Goal: Task Accomplishment & Management: Complete application form

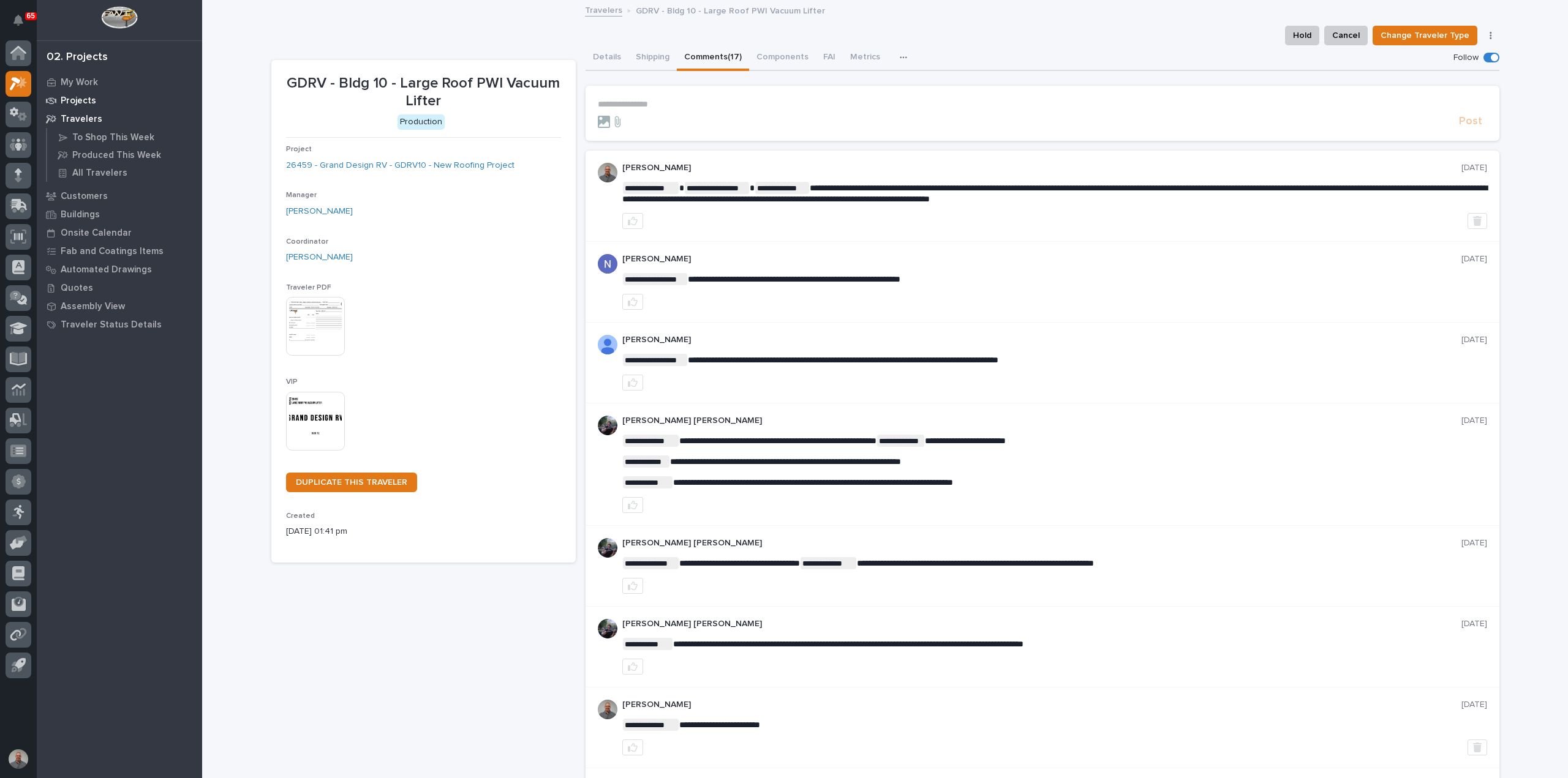
click at [81, 99] on p "Projects" at bounding box center [78, 101] width 35 height 11
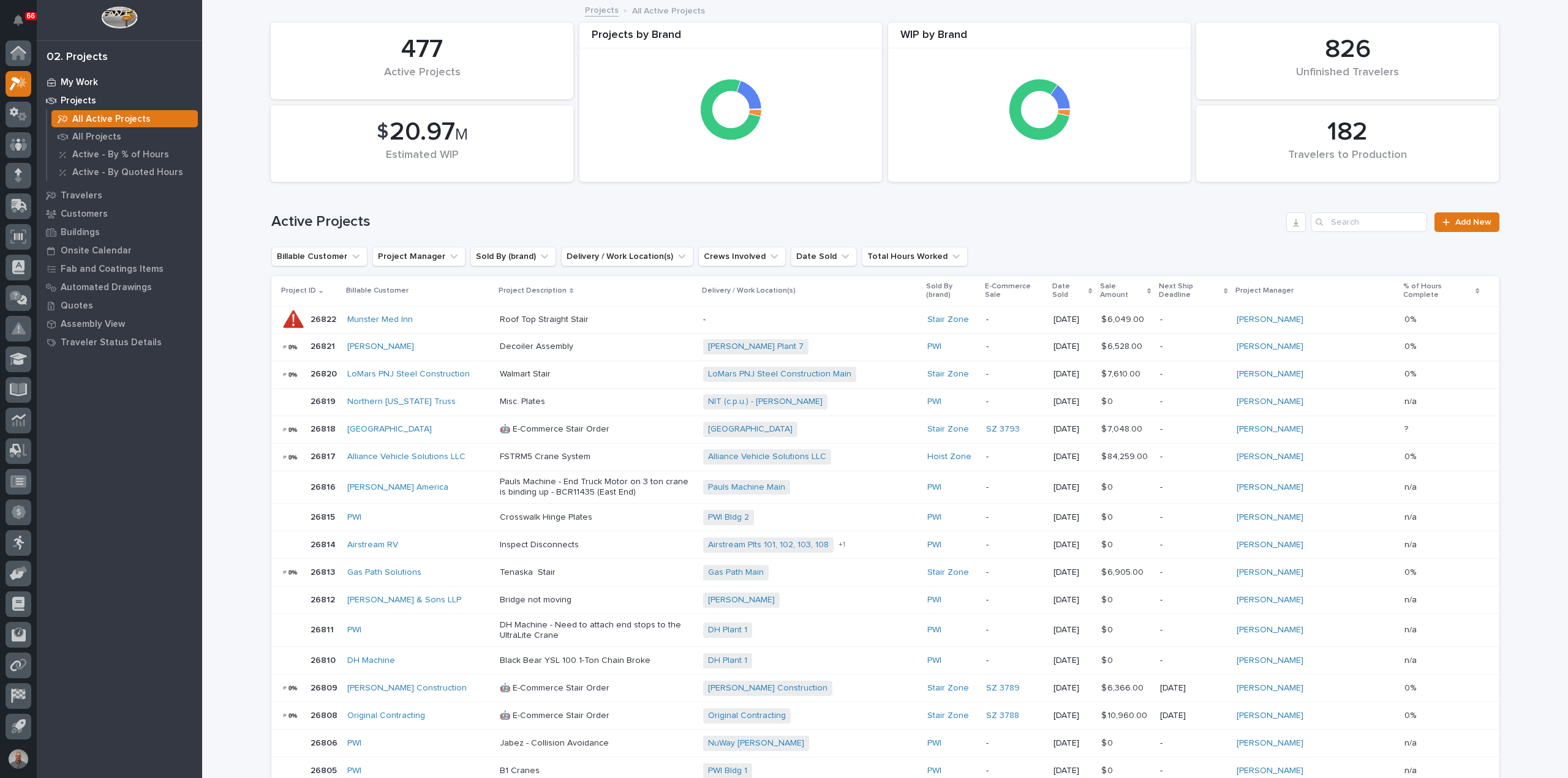
click at [81, 83] on p "My Work" at bounding box center [79, 83] width 37 height 11
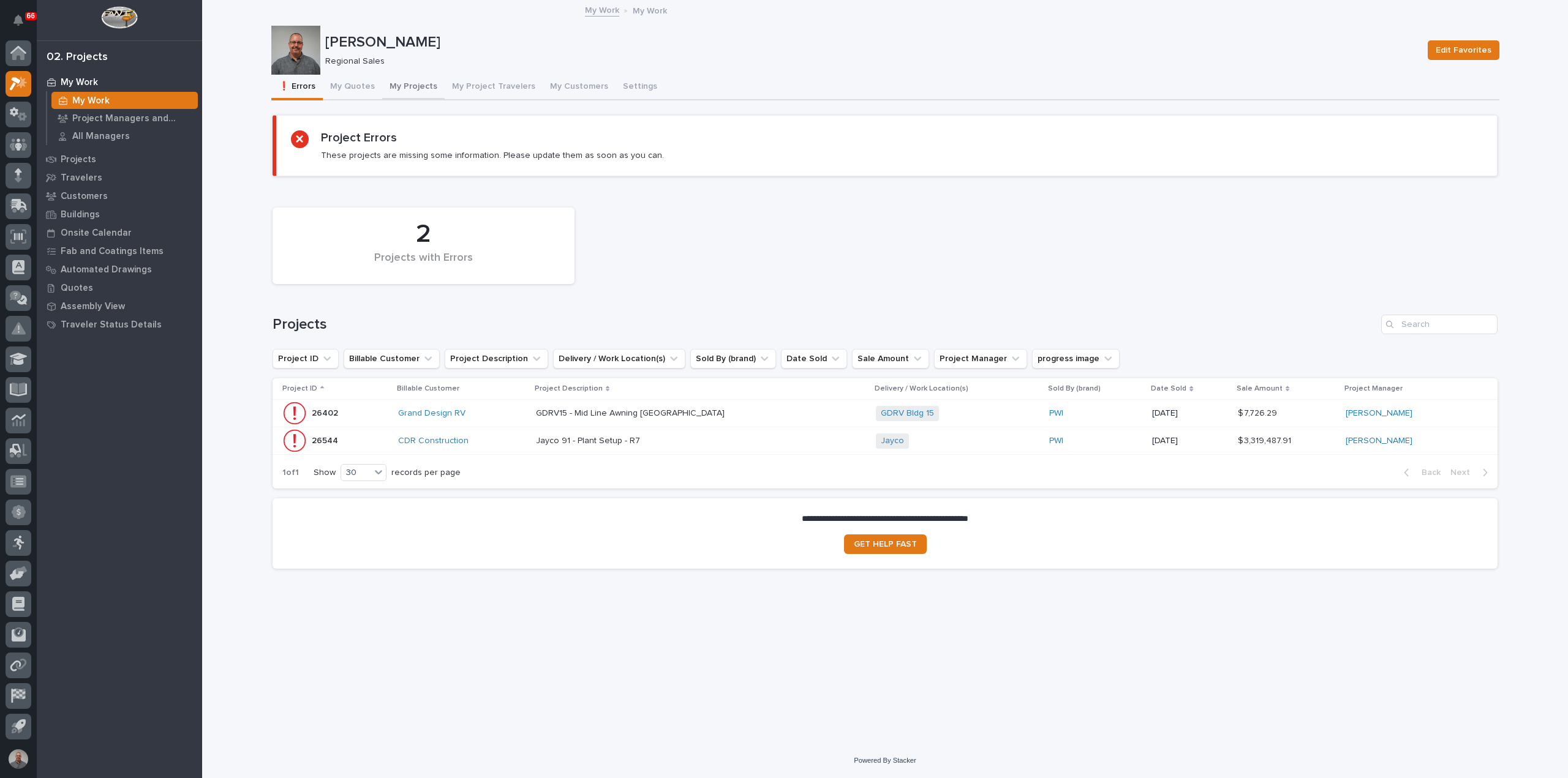
click at [397, 82] on button "My Projects" at bounding box center [413, 87] width 62 height 26
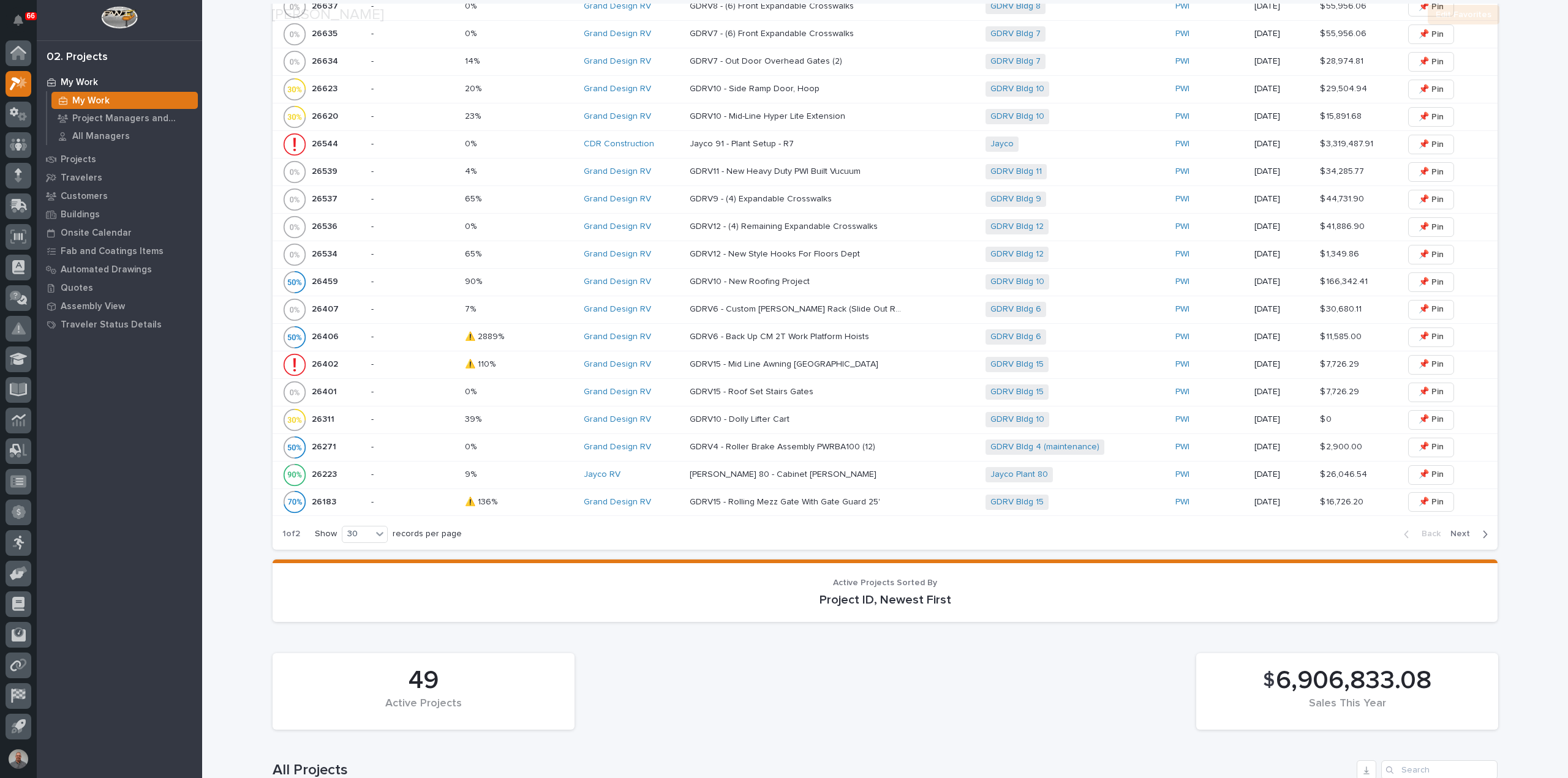
scroll to position [1408, 0]
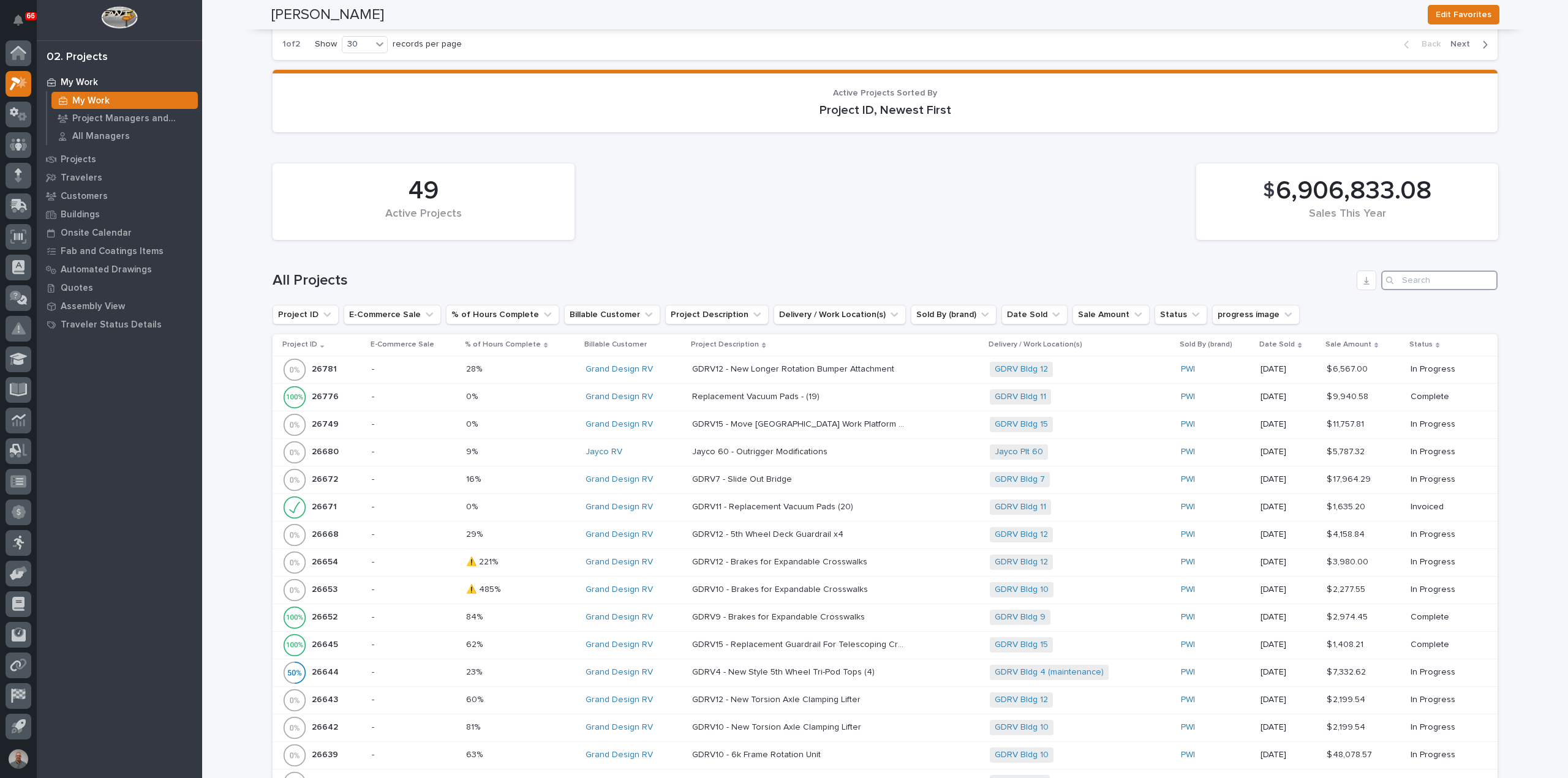
click at [1417, 271] on input "Search" at bounding box center [1439, 281] width 116 height 19
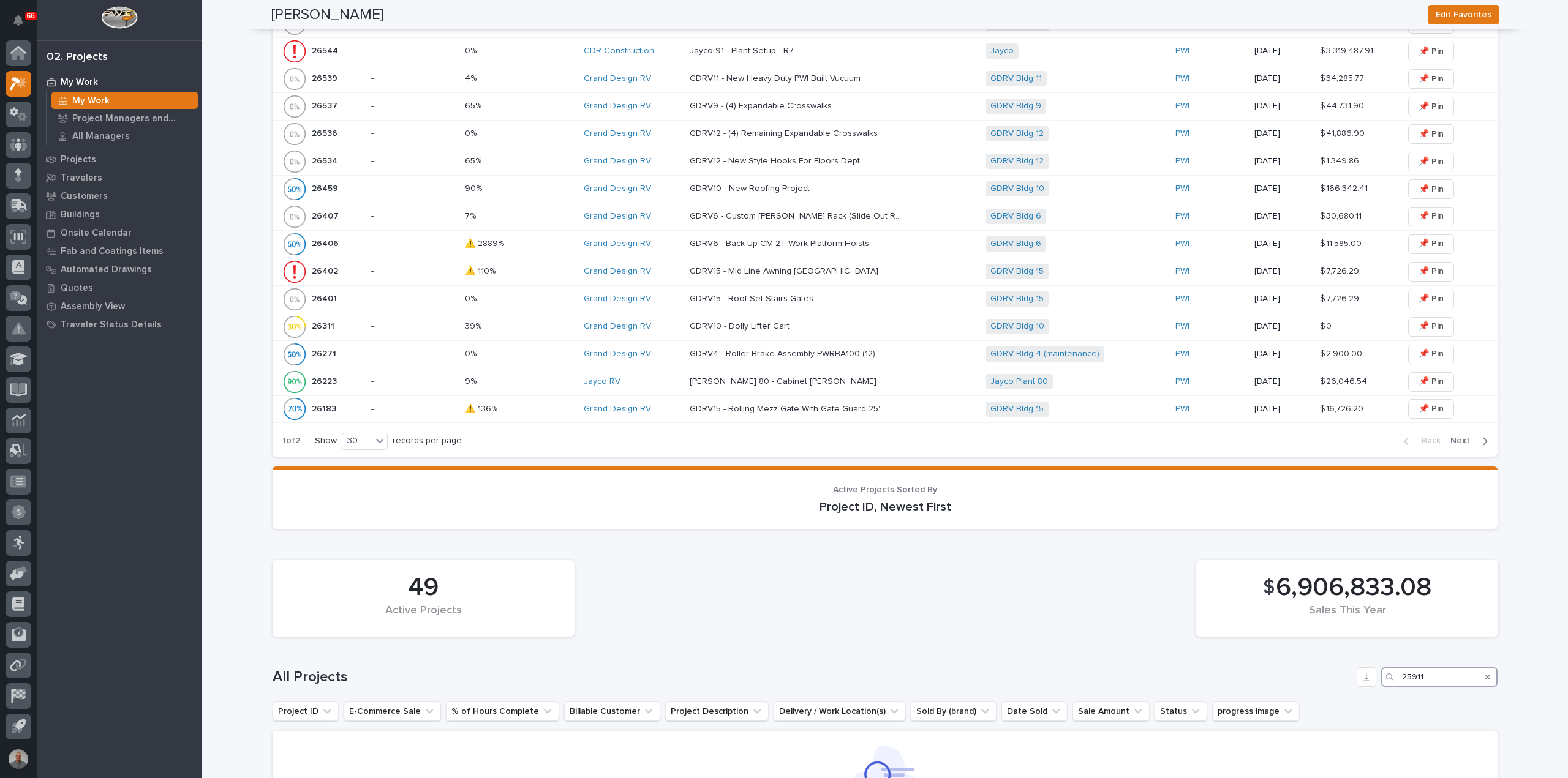
scroll to position [1038, 0]
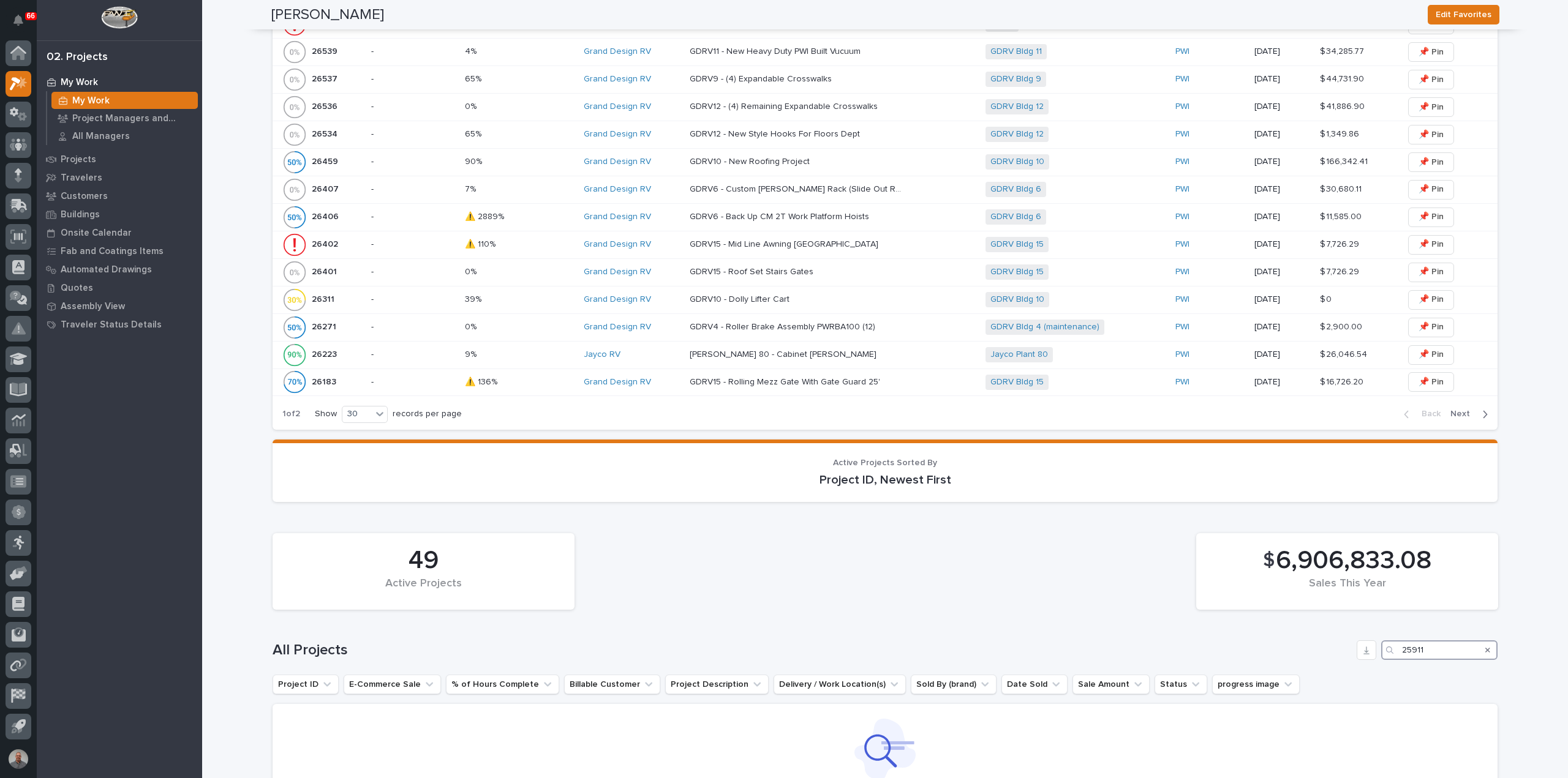
type input "25911"
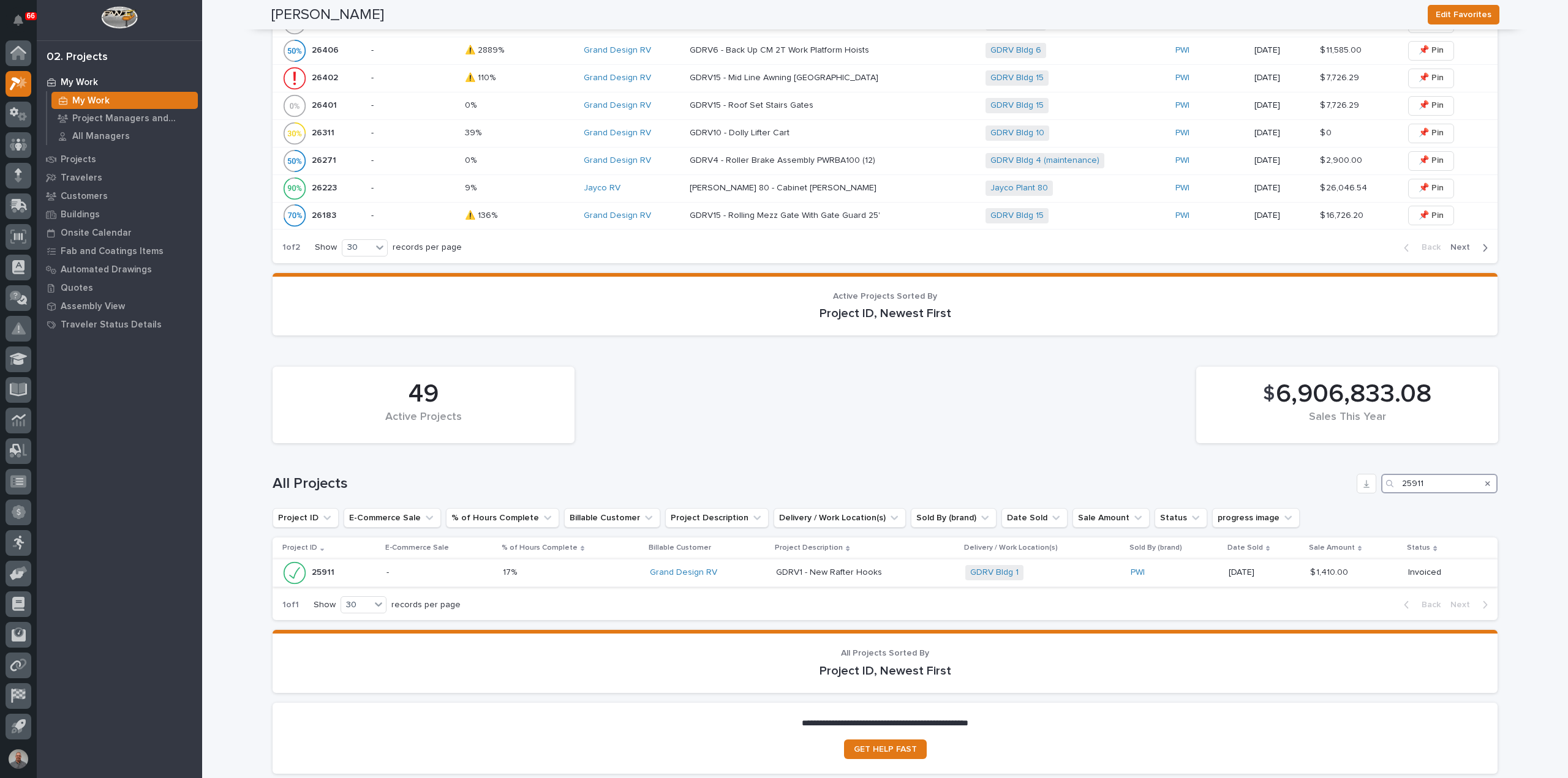
scroll to position [1257, 0]
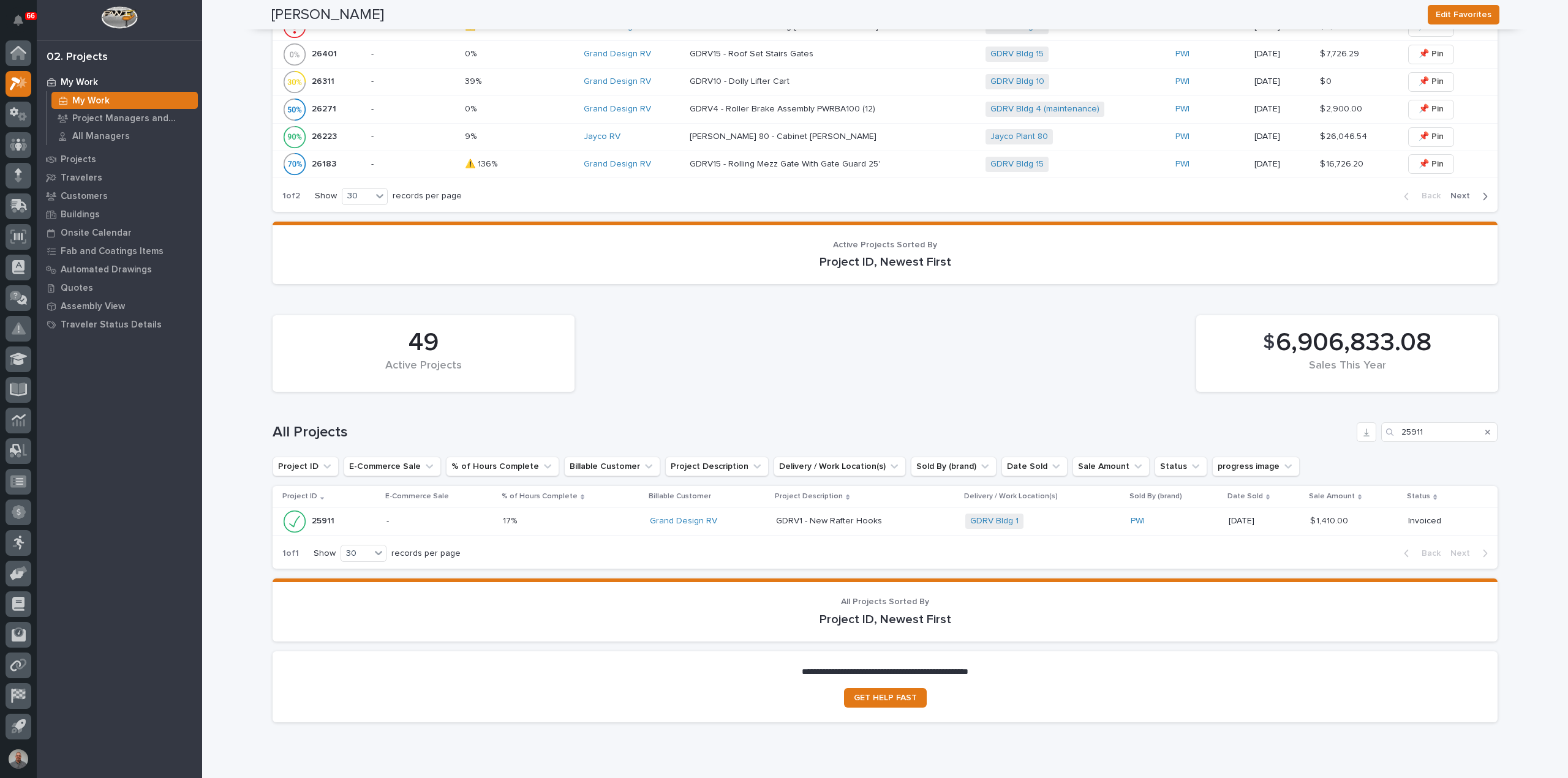
click at [898, 516] on p at bounding box center [866, 521] width 180 height 10
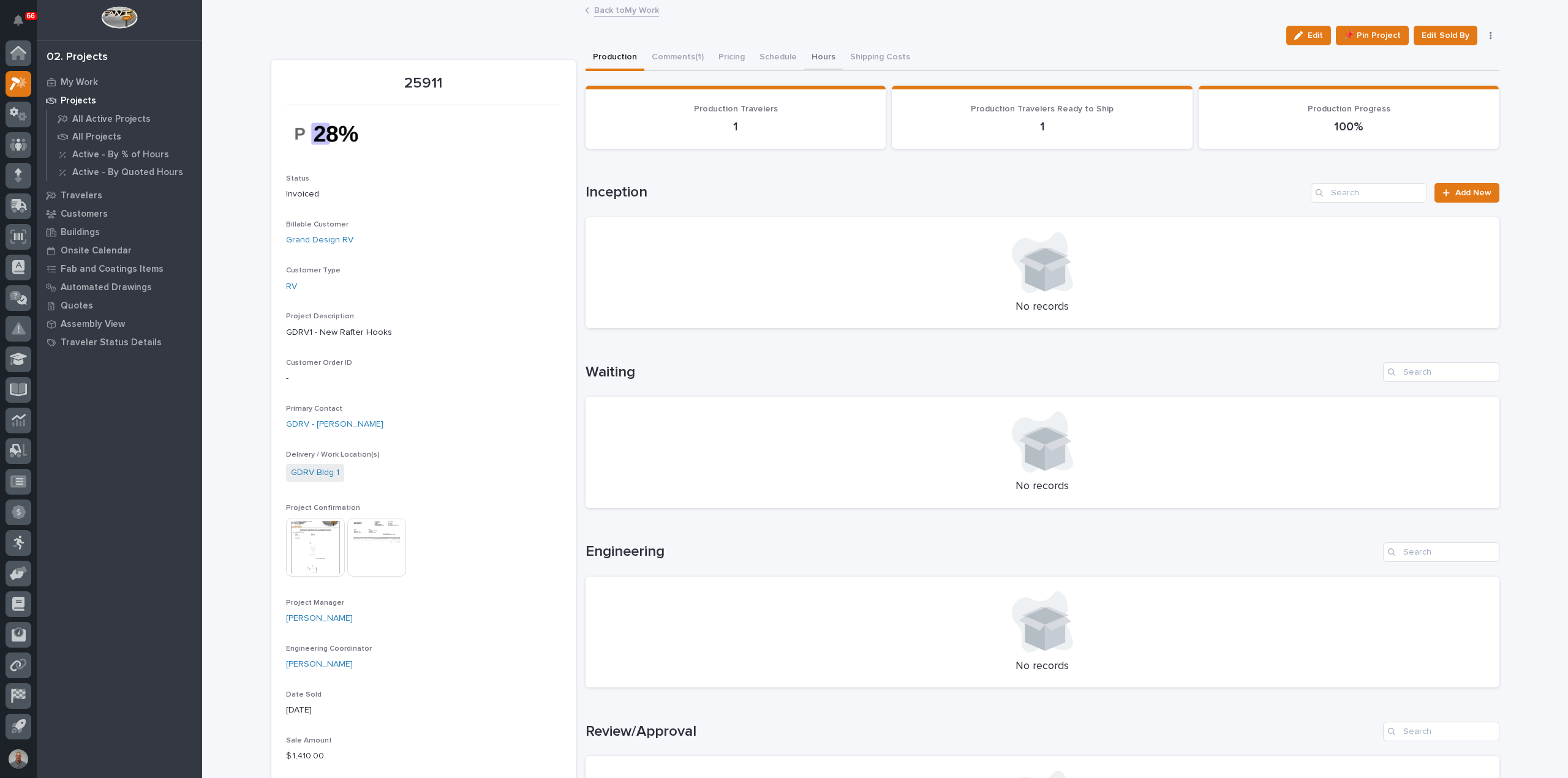
click at [818, 54] on button "Hours" at bounding box center [824, 58] width 39 height 26
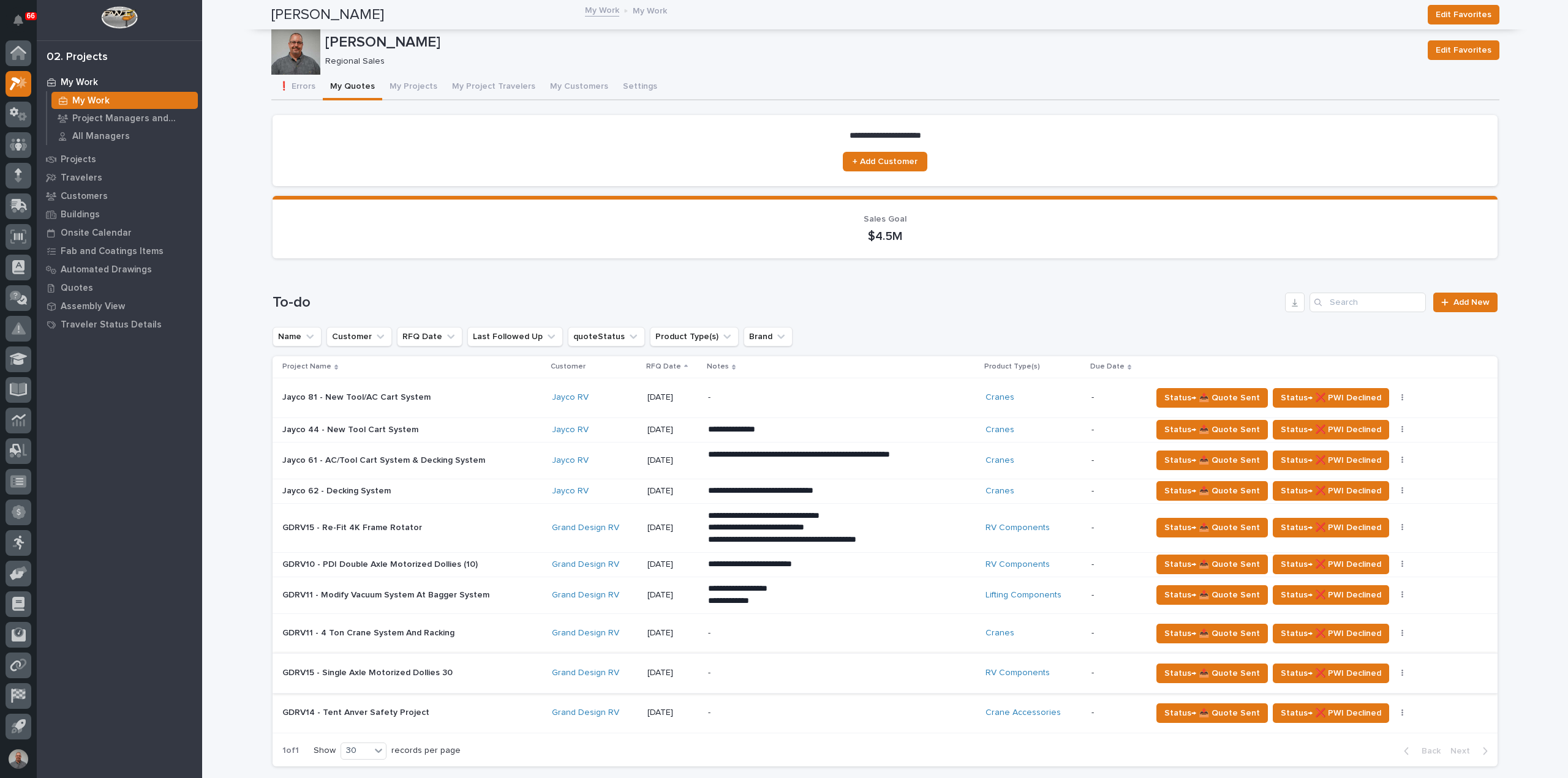
scroll to position [245, 0]
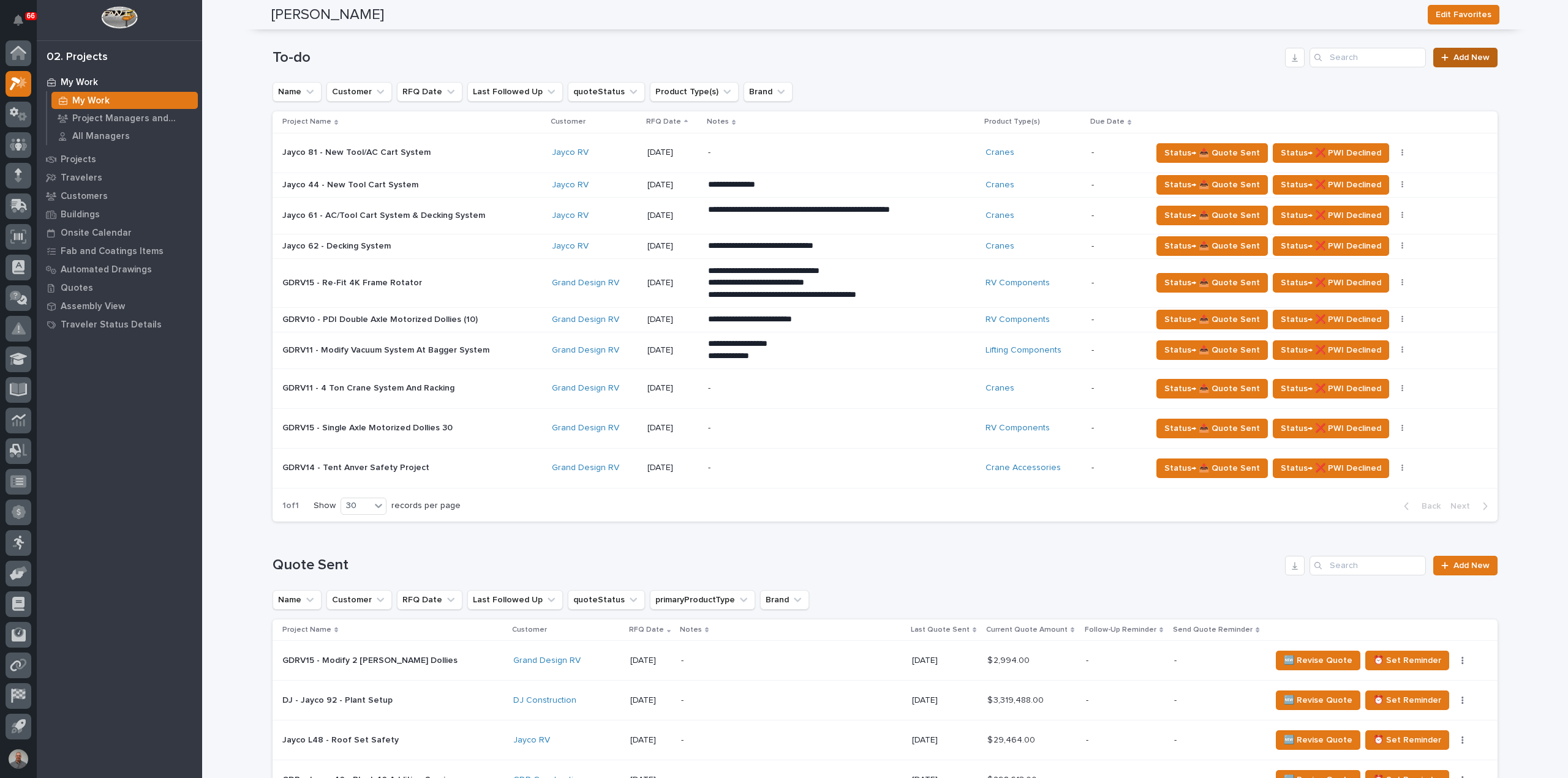
click at [1471, 58] on span "Add New" at bounding box center [1471, 57] width 36 height 8
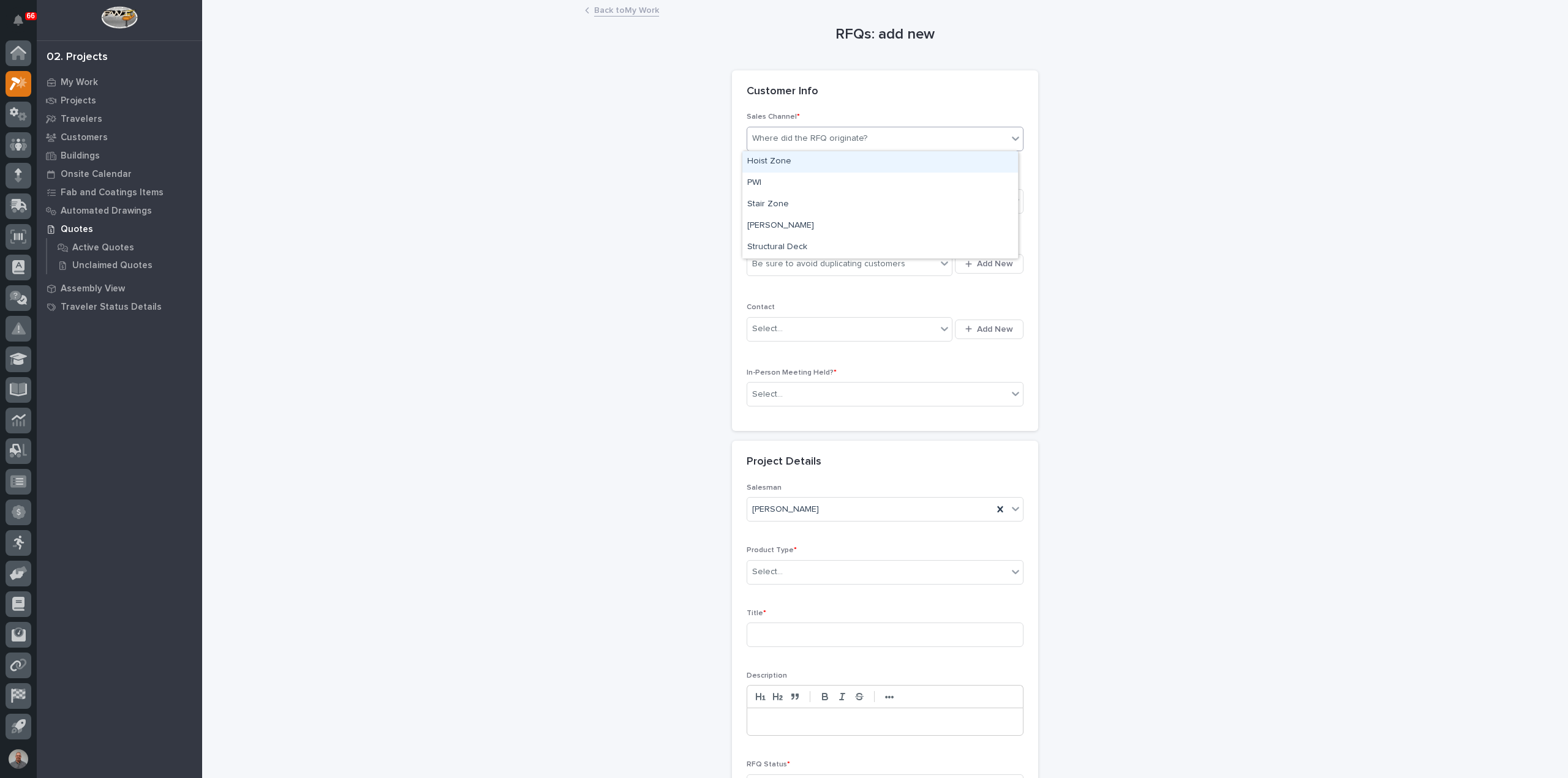
click at [849, 142] on div "Where did the RFQ originate?" at bounding box center [809, 138] width 115 height 13
click at [810, 186] on div "PWI" at bounding box center [880, 183] width 276 height 21
click at [797, 199] on div "Select..." at bounding box center [877, 201] width 261 height 20
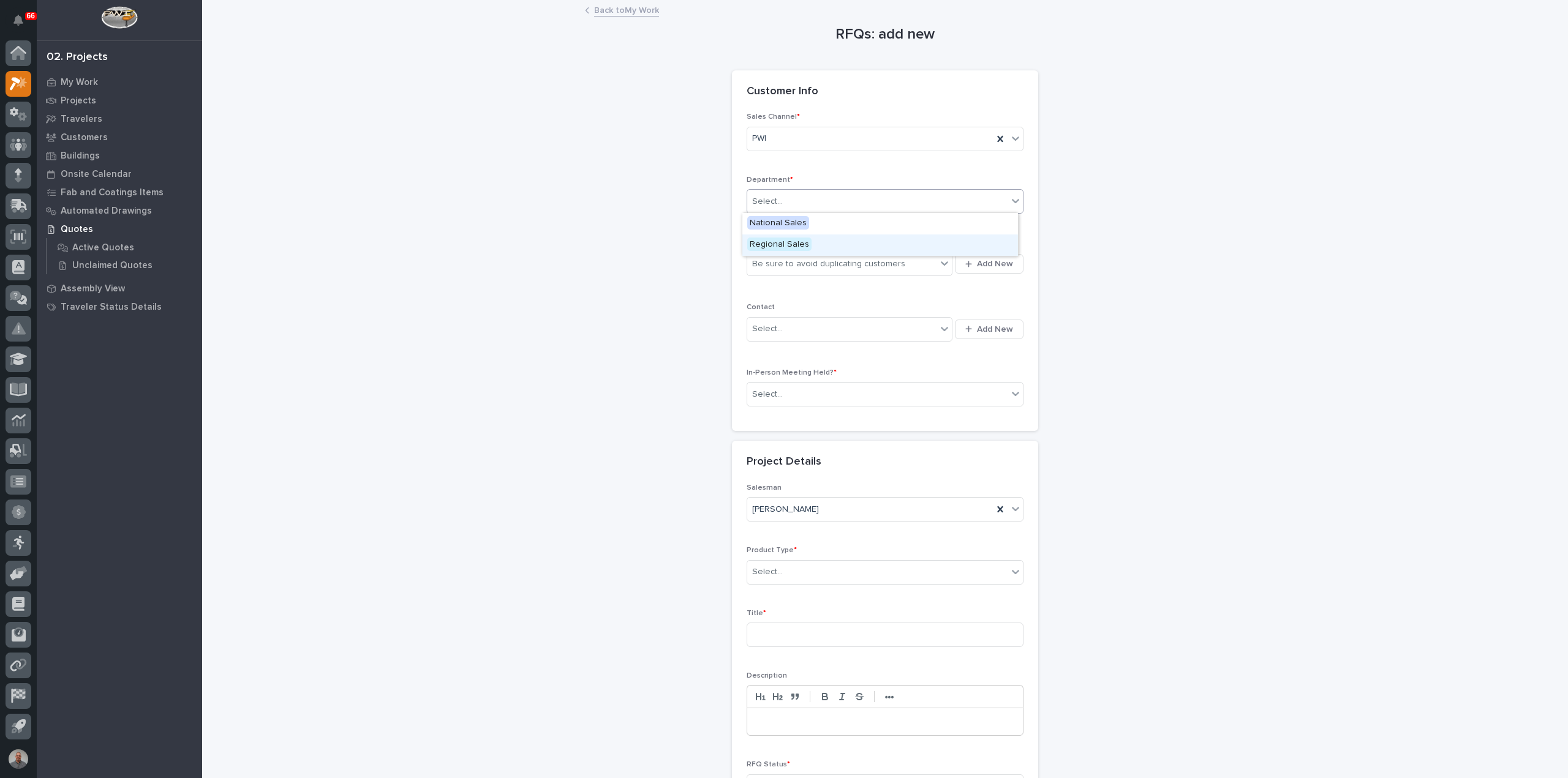
click at [795, 239] on span "Regional Sales" at bounding box center [779, 244] width 64 height 13
click at [789, 263] on div "Be sure to avoid duplicating customers" at bounding box center [829, 264] width 153 height 13
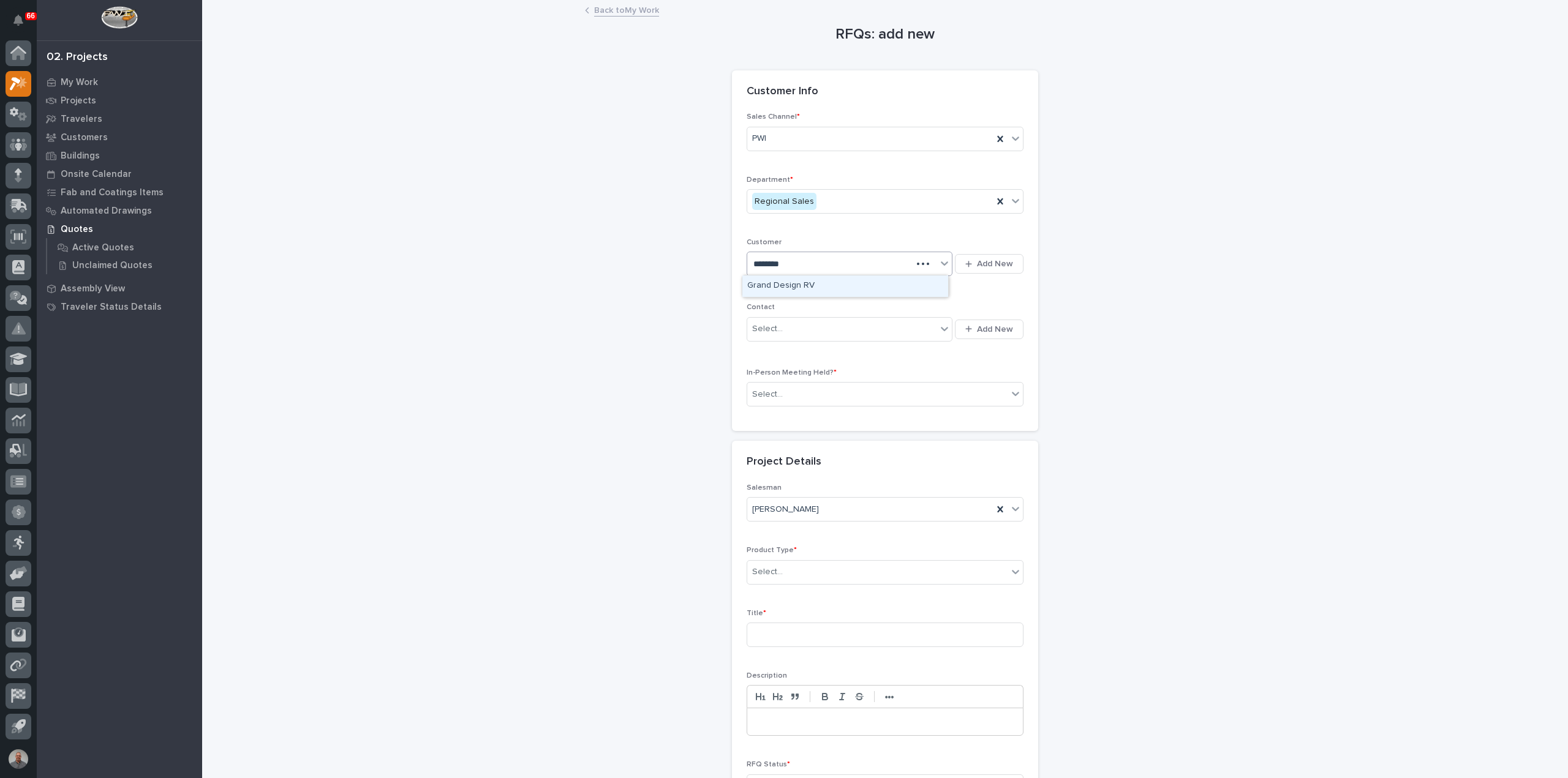
type input "*********"
click at [800, 288] on div "Grand Design RV" at bounding box center [845, 286] width 206 height 21
click at [800, 323] on div "Select..." at bounding box center [842, 329] width 189 height 20
type input "*****"
click at [811, 345] on div "GDRV - [PERSON_NAME]" at bounding box center [845, 351] width 206 height 21
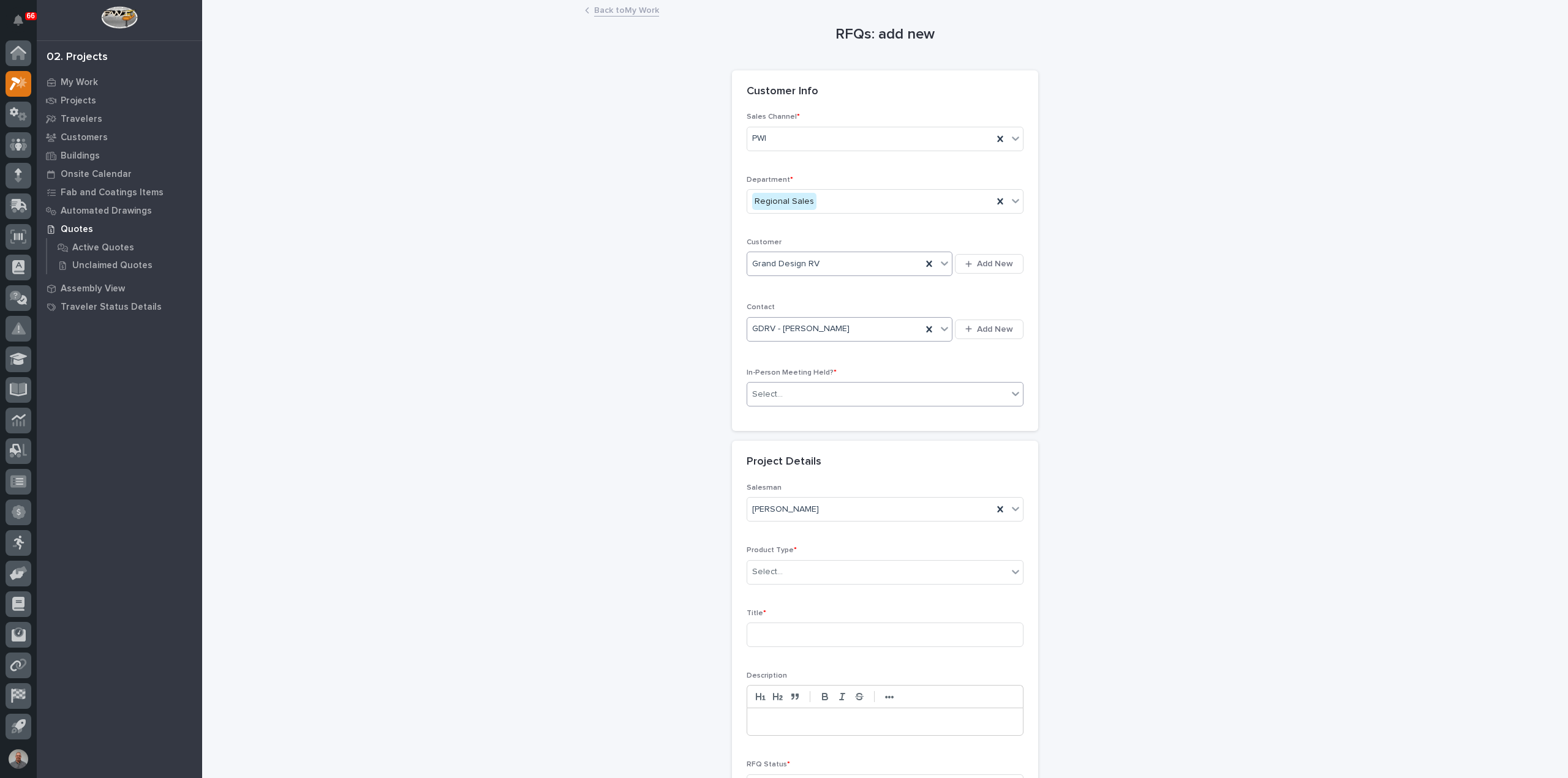
click at [762, 397] on div "Select..." at bounding box center [767, 395] width 30 height 13
click at [765, 413] on div "Yes" at bounding box center [880, 415] width 276 height 21
click at [795, 568] on div "Select..." at bounding box center [877, 572] width 261 height 20
click at [809, 697] on div "Lifting Components" at bounding box center [880, 691] width 276 height 21
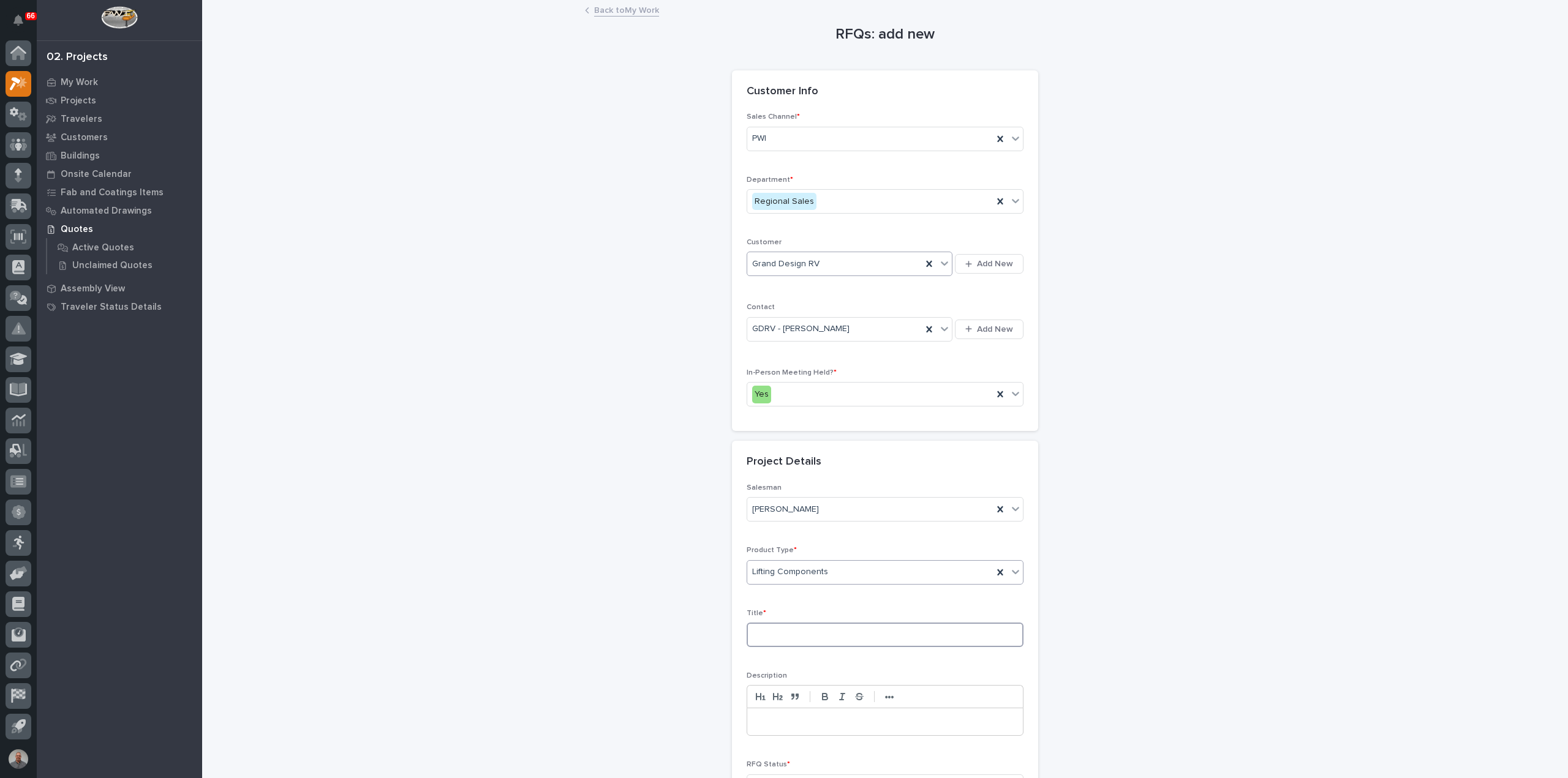
click at [781, 629] on input at bounding box center [885, 634] width 277 height 24
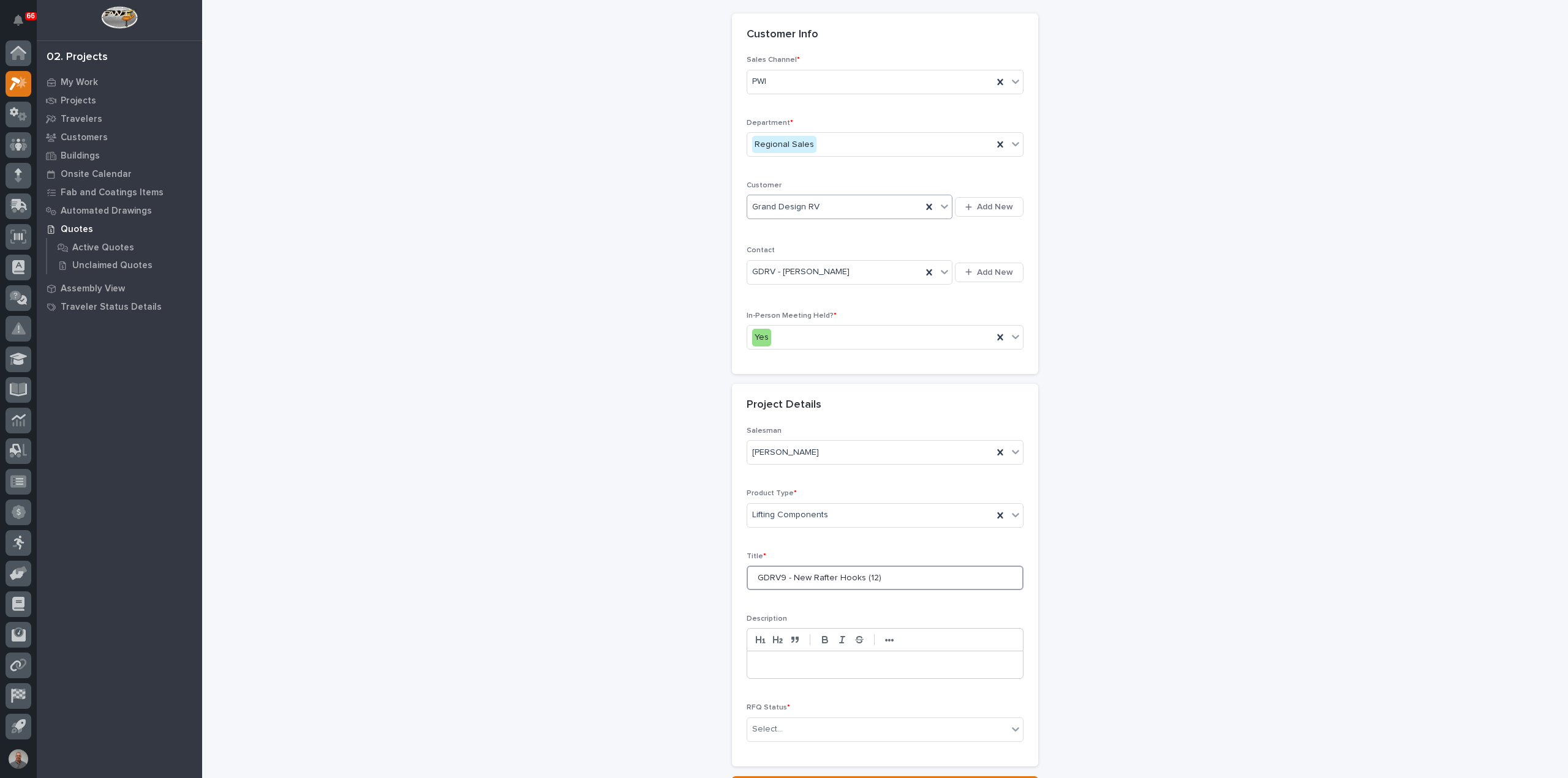
scroll to position [166, 0]
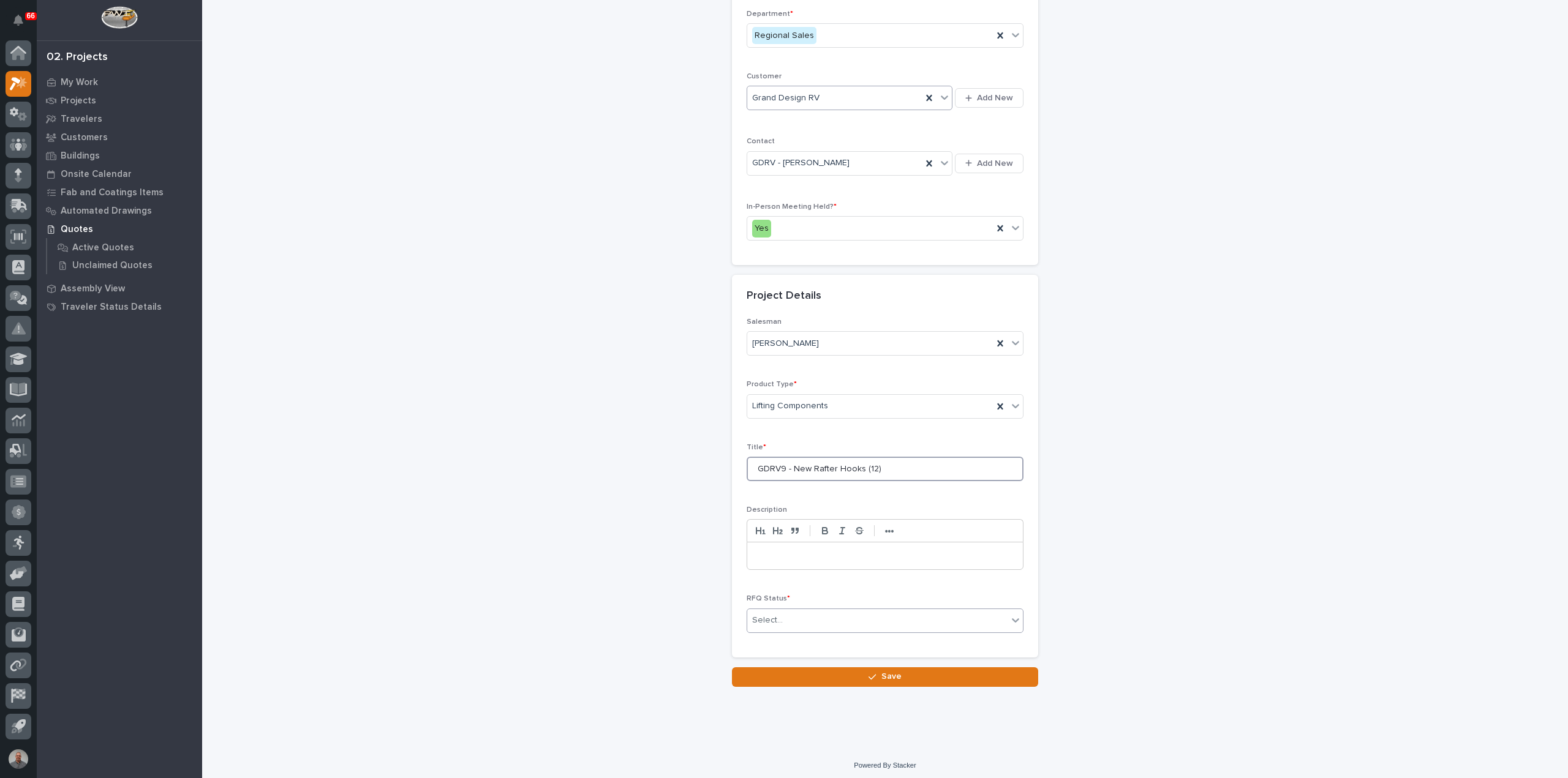
type input "GDRV9 - New Rafter Hooks (12)"
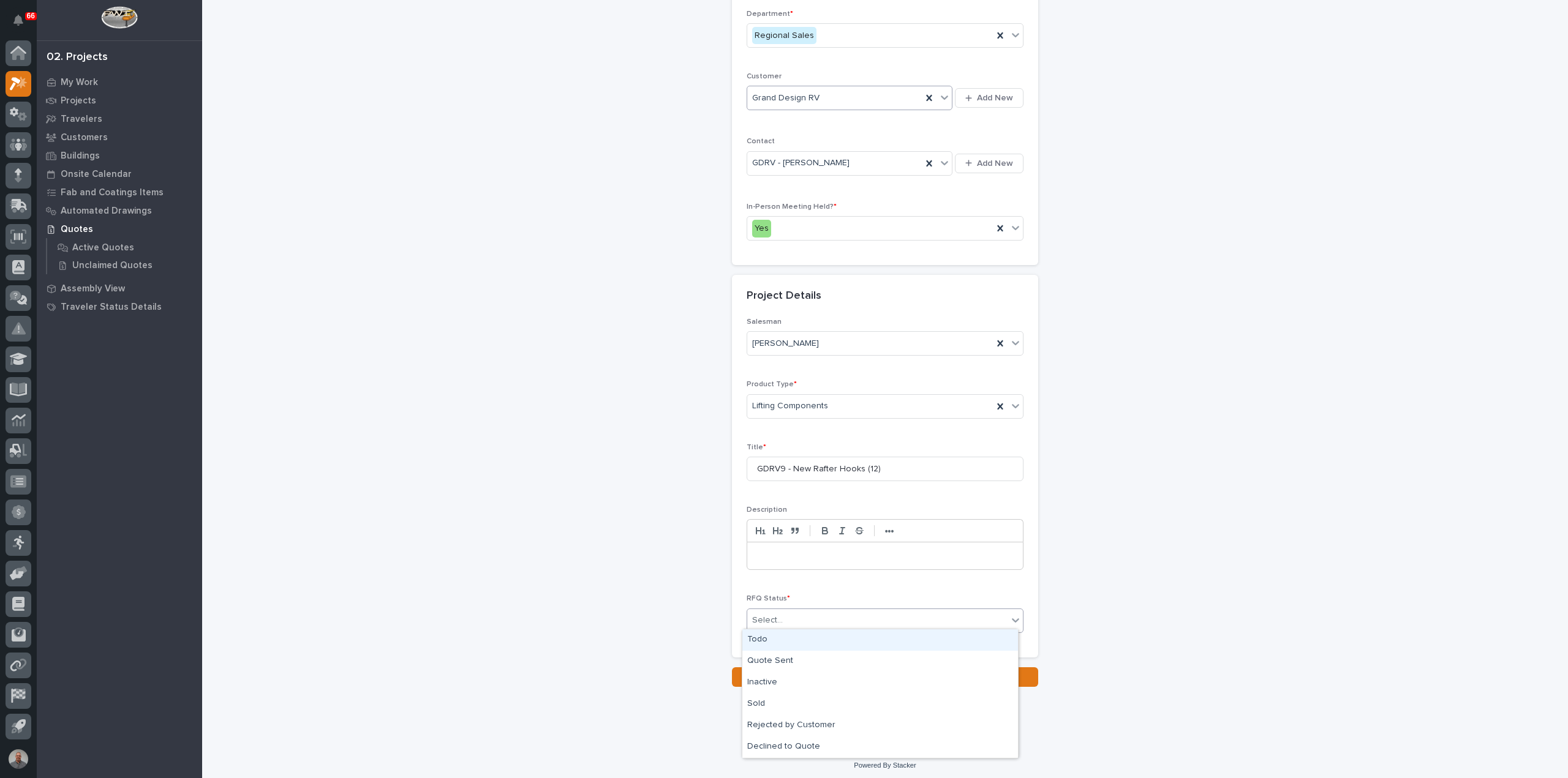
click at [820, 615] on div "Select..." at bounding box center [877, 620] width 261 height 20
click at [812, 640] on div "Todo" at bounding box center [880, 640] width 276 height 21
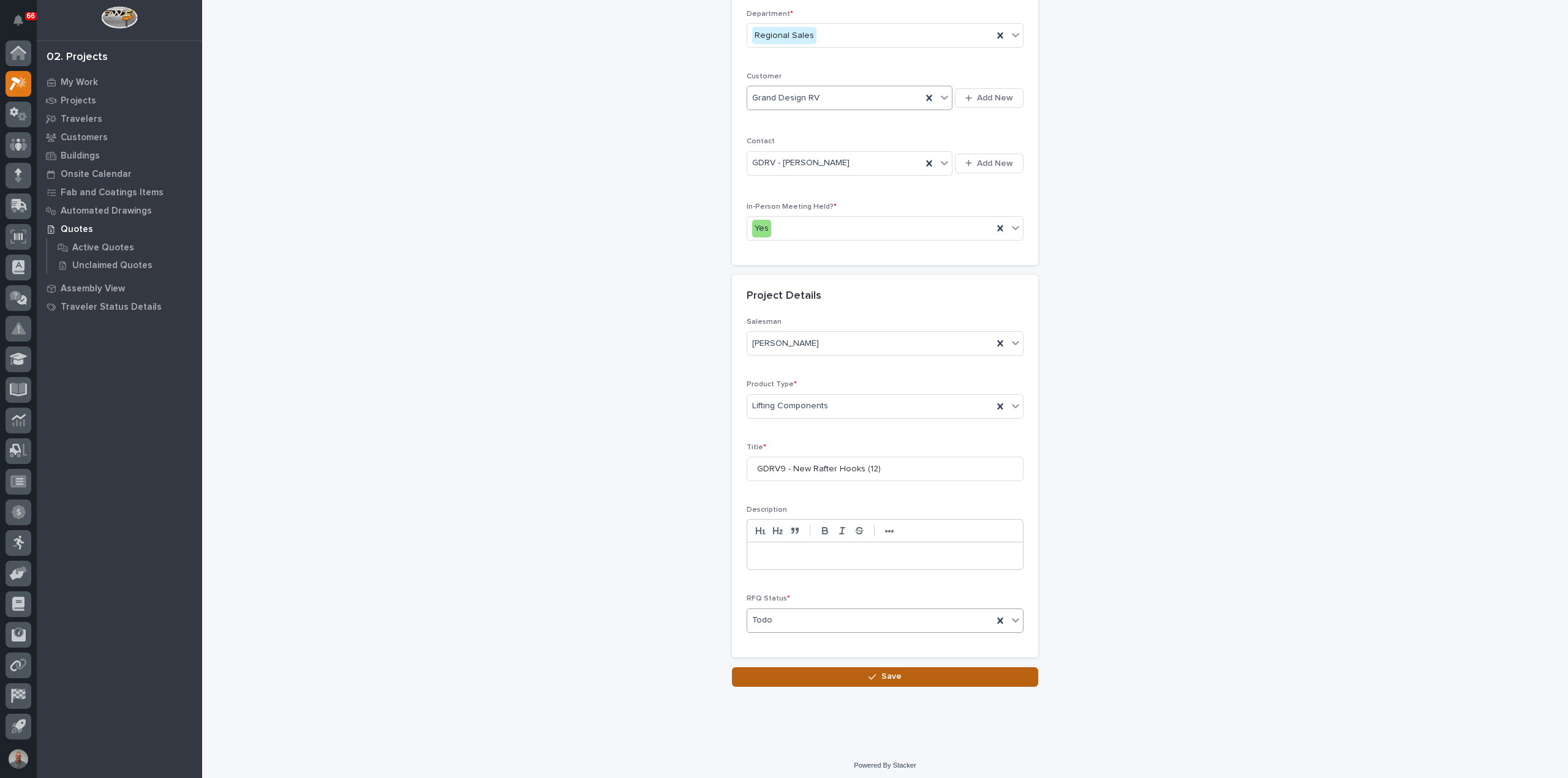
click at [822, 667] on button "Save" at bounding box center [885, 677] width 306 height 19
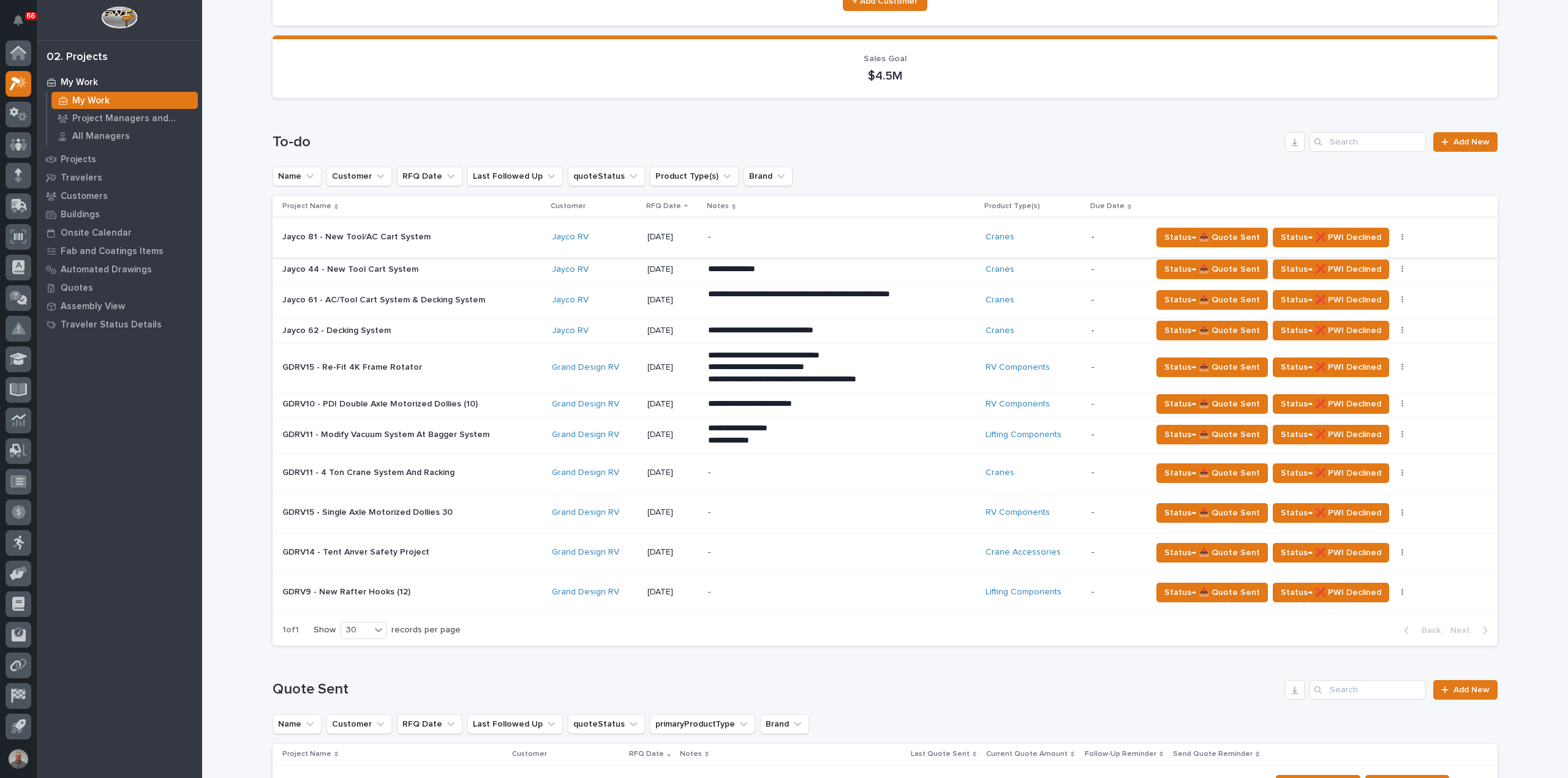
scroll to position [184, 0]
